Goal: Transaction & Acquisition: Purchase product/service

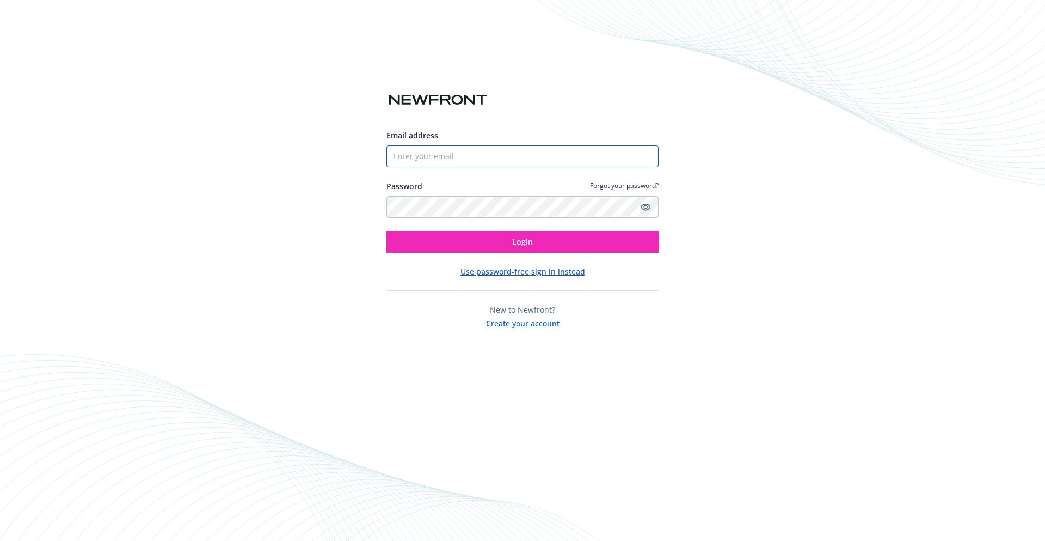
click at [471, 156] on input "Email address" at bounding box center [522, 156] width 272 height 22
click at [474, 156] on input "Email address" at bounding box center [522, 156] width 272 height 22
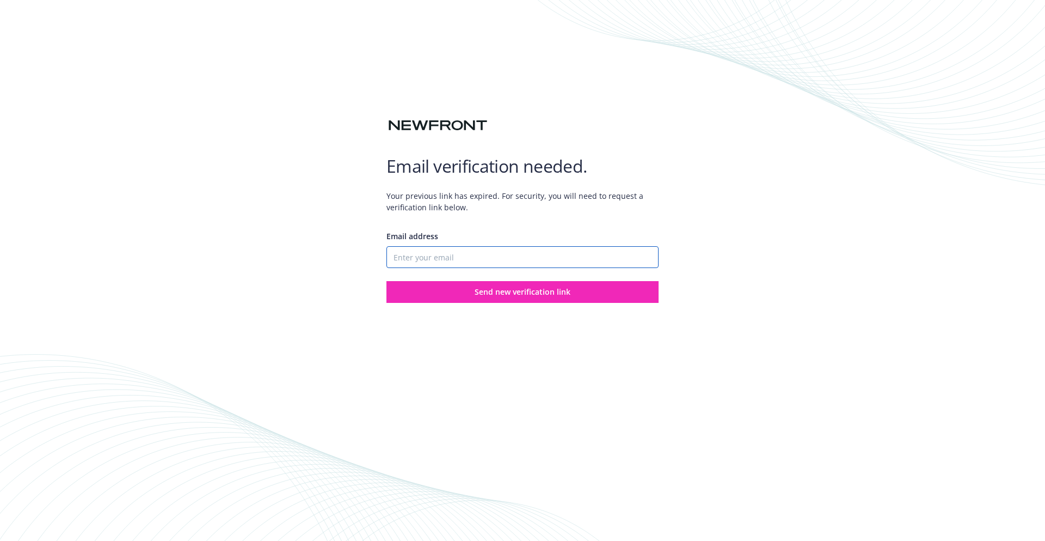
click at [413, 251] on input "Email address" at bounding box center [522, 257] width 272 height 22
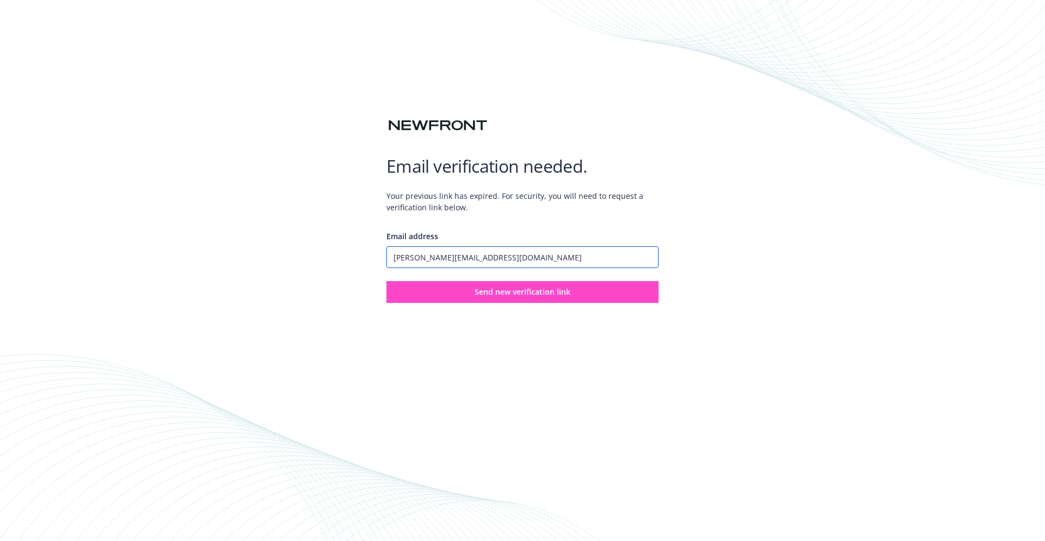
type input "[PERSON_NAME][EMAIL_ADDRESS][DOMAIN_NAME]"
click at [549, 291] on span "Send new verification link" at bounding box center [523, 291] width 96 height 10
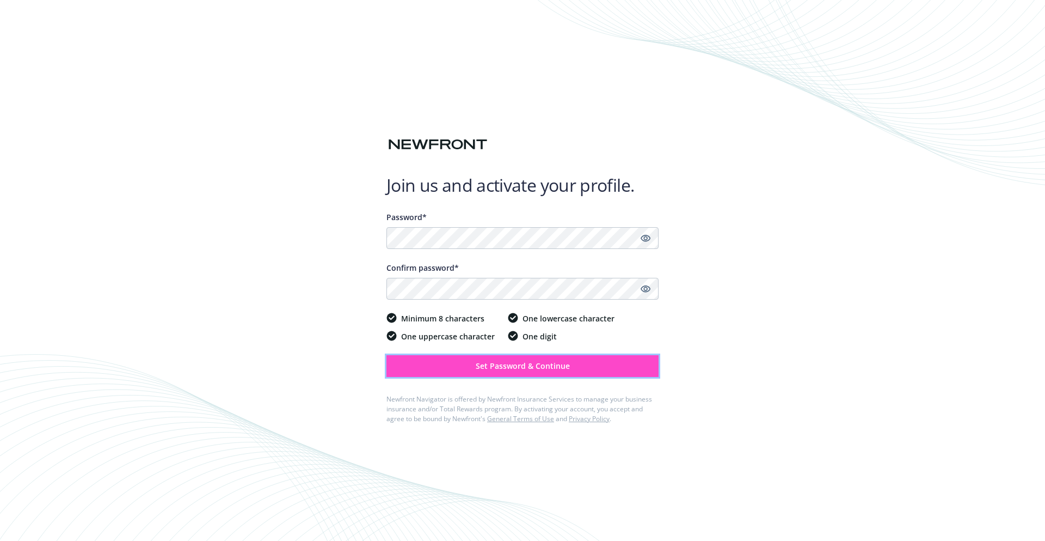
click at [516, 370] on span "Set Password & Continue" at bounding box center [523, 365] width 94 height 10
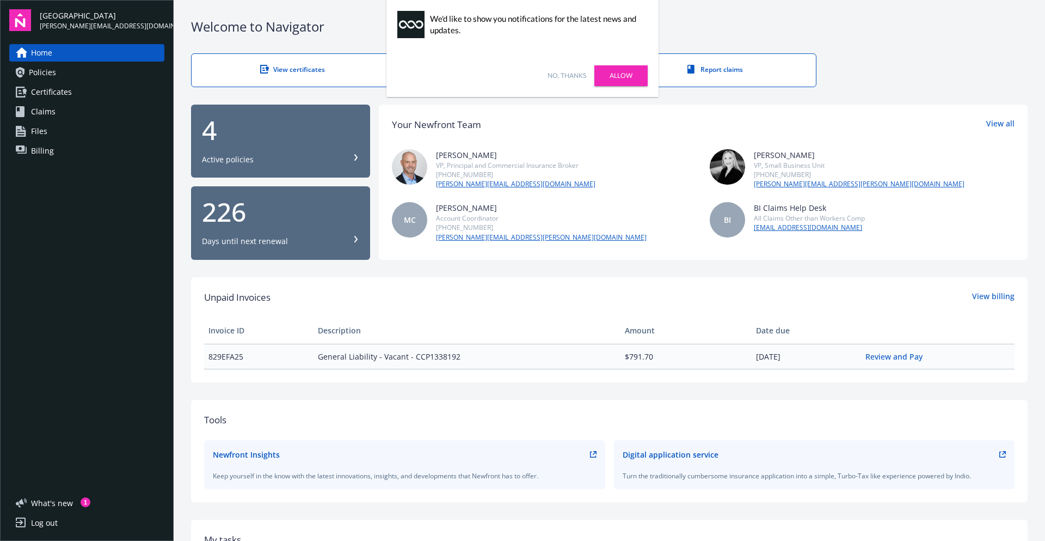
click at [478, 293] on div "Unpaid Invoices View billing" at bounding box center [609, 297] width 811 height 14
click at [516, 305] on div "Unpaid Invoices View billing Invoice ID Description Amount Date due 829EFA25 Ge…" at bounding box center [609, 329] width 811 height 79
click at [888, 356] on link "Review and Pay" at bounding box center [899, 356] width 66 height 10
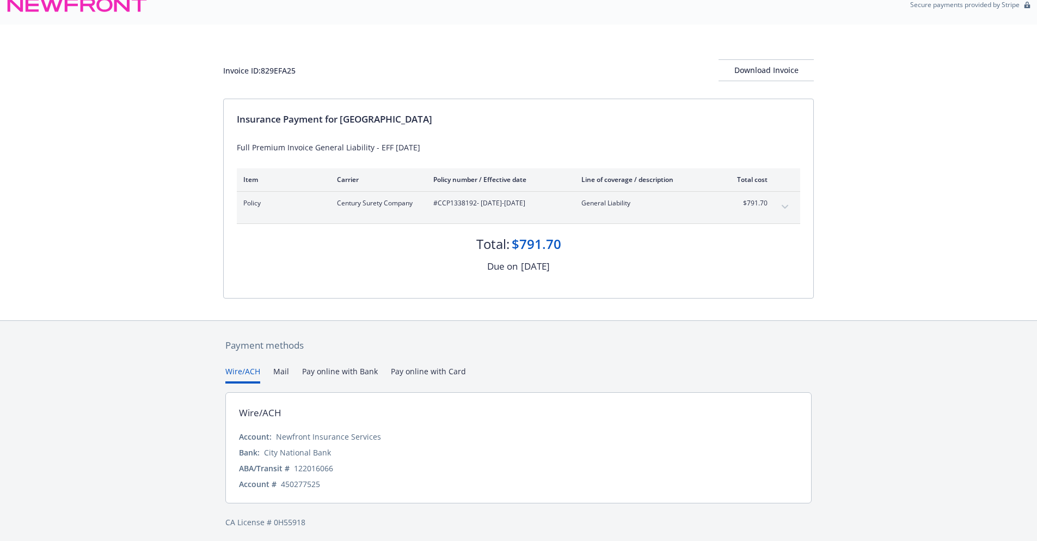
scroll to position [19, 0]
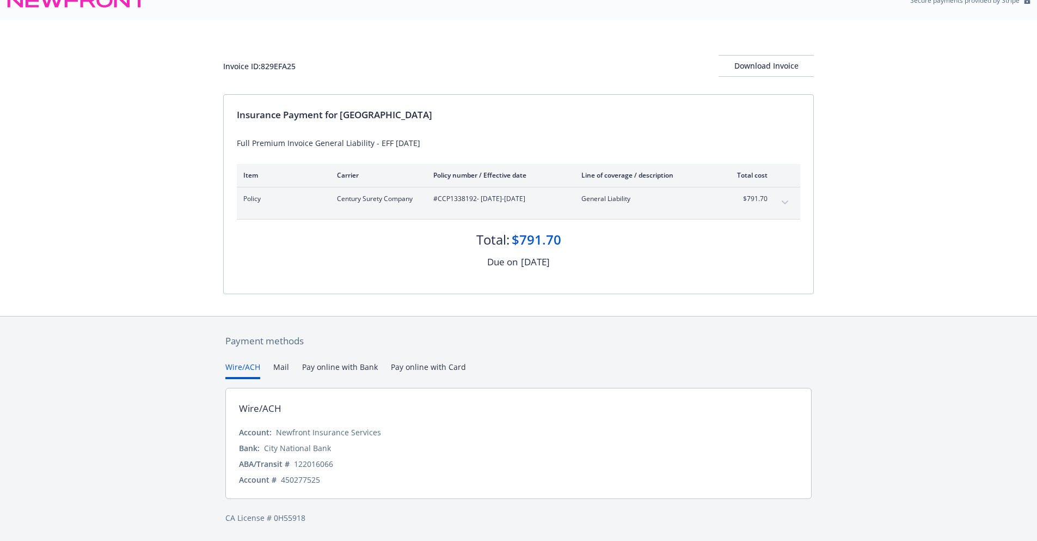
click at [323, 369] on button "Pay online with Bank" at bounding box center [340, 370] width 76 height 18
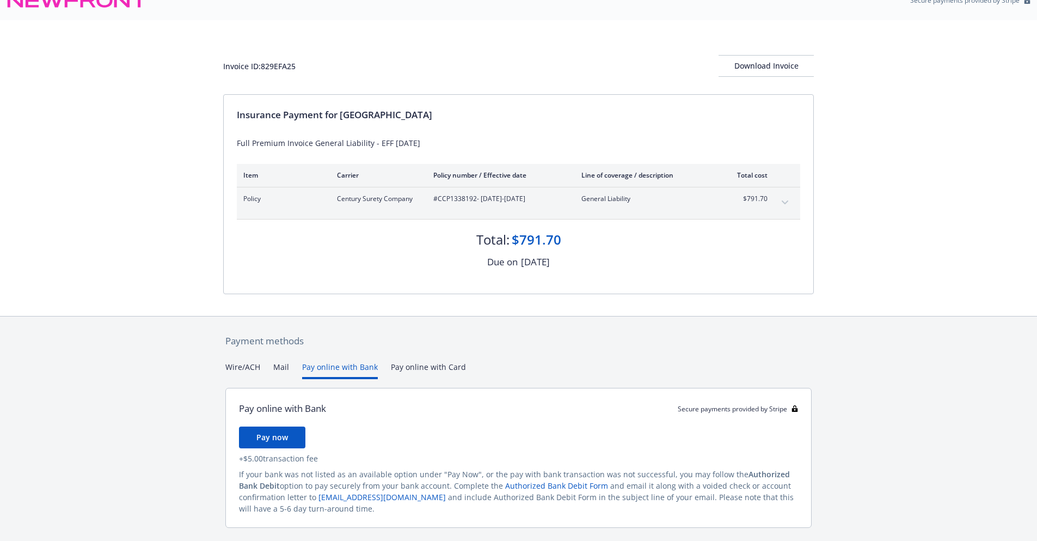
click at [416, 367] on div "Payment methods Wire/ACH Mail Pay online with Bank Pay online with Card Pay onl…" at bounding box center [518, 443] width 591 height 254
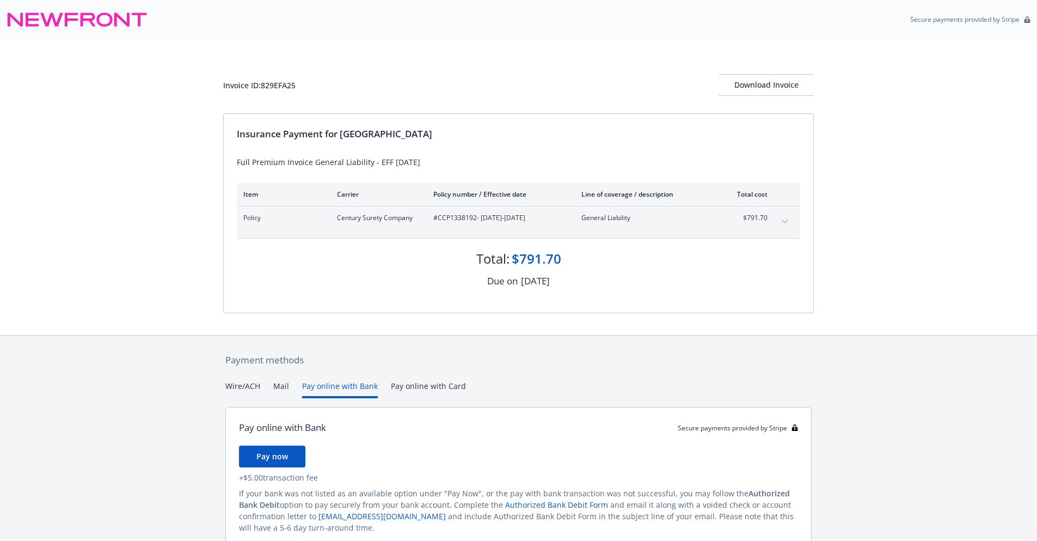
click at [357, 388] on button "Pay online with Bank" at bounding box center [340, 389] width 76 height 18
click at [272, 455] on span "Pay now" at bounding box center [272, 456] width 32 height 10
click at [289, 390] on div "Wire/ACH Mail Pay online with Bank Pay online with Card" at bounding box center [518, 389] width 586 height 18
click at [286, 390] on button "Mail" at bounding box center [281, 389] width 16 height 18
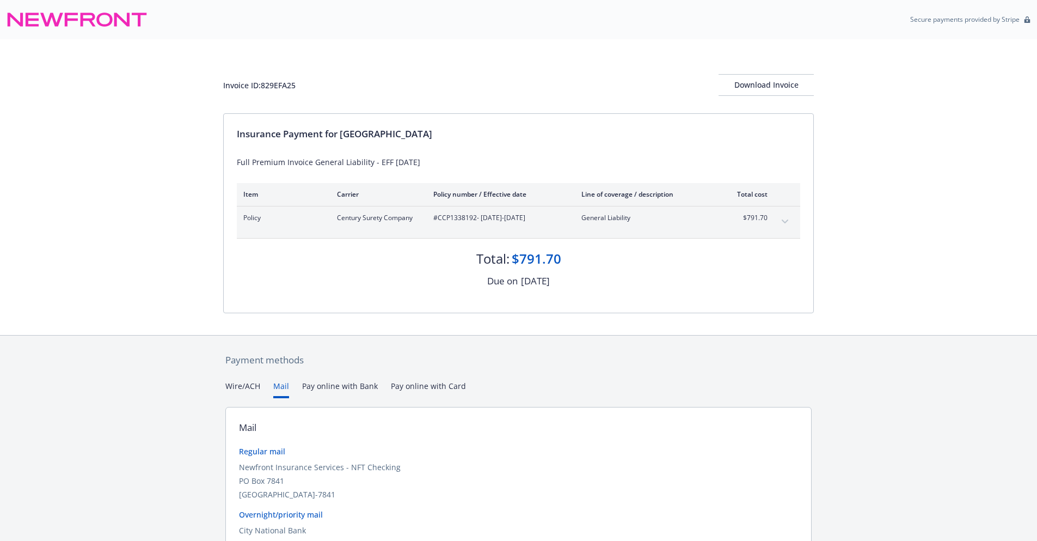
click at [248, 389] on button "Wire/ACH" at bounding box center [242, 389] width 35 height 18
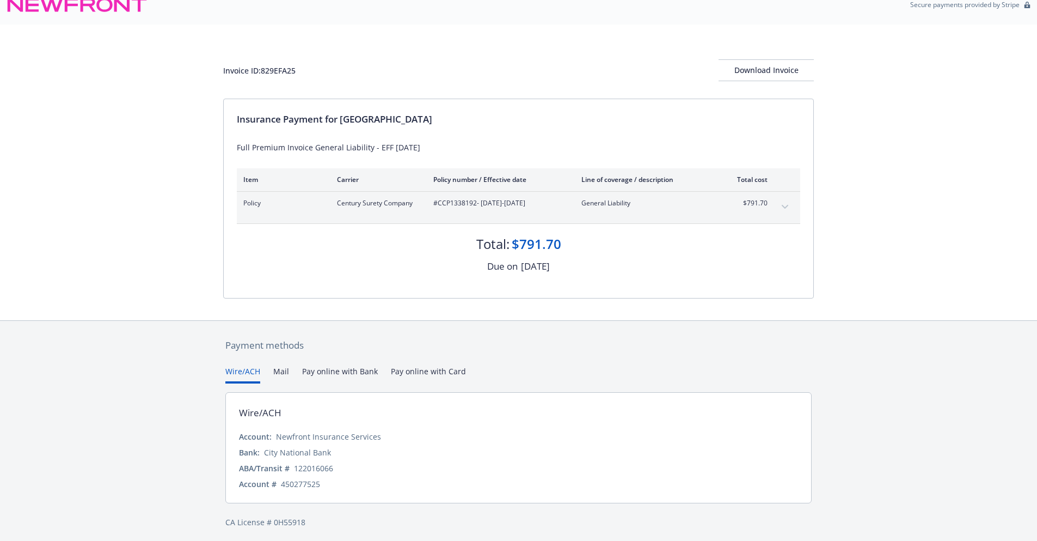
scroll to position [19, 0]
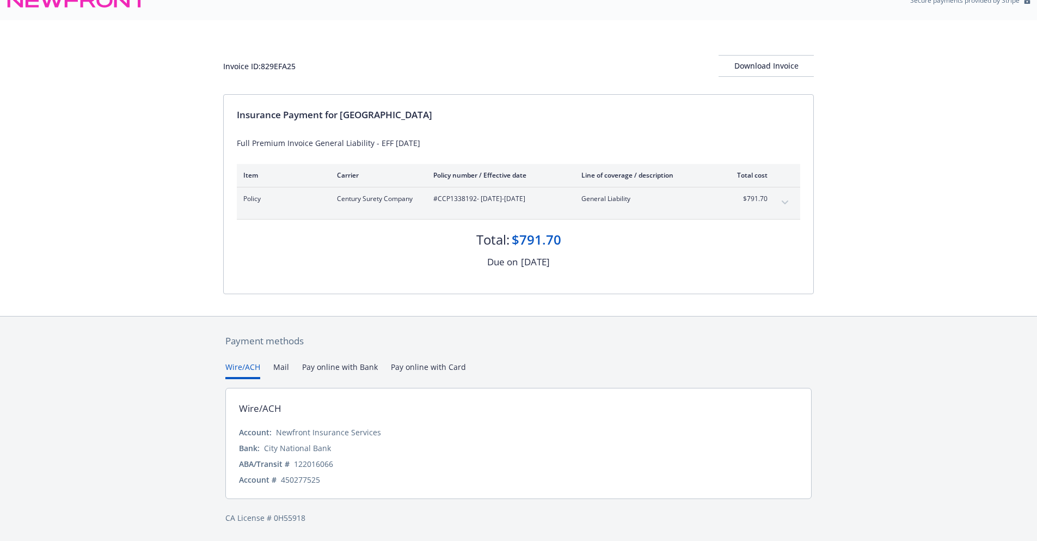
click at [483, 33] on div "Invoice ID: 829EFA25 Download Invoice" at bounding box center [518, 57] width 591 height 74
